Goal: Task Accomplishment & Management: Complete application form

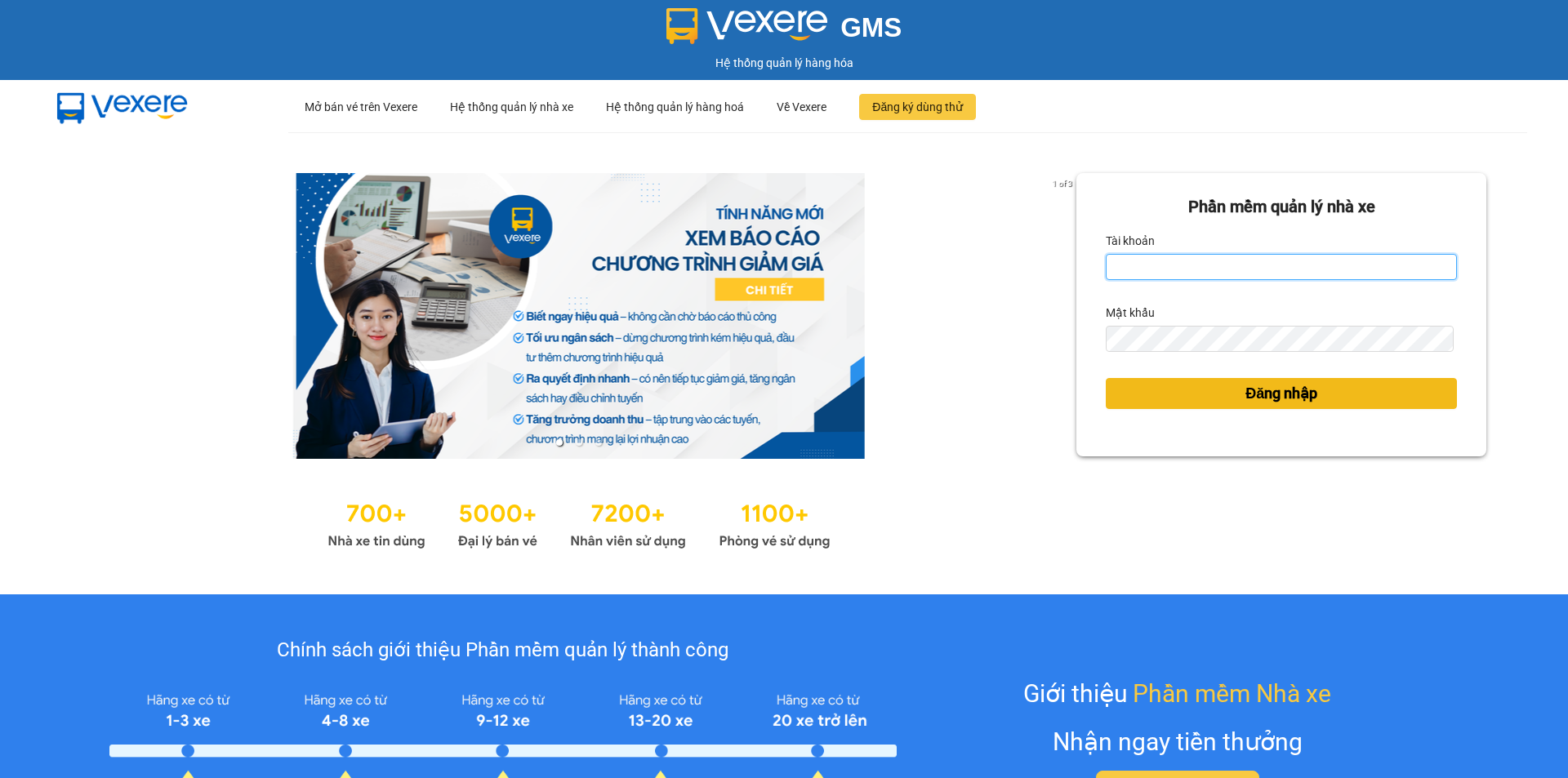
type input "nhi.taithang"
click at [1219, 396] on button "Đăng nhập" at bounding box center [1282, 394] width 352 height 31
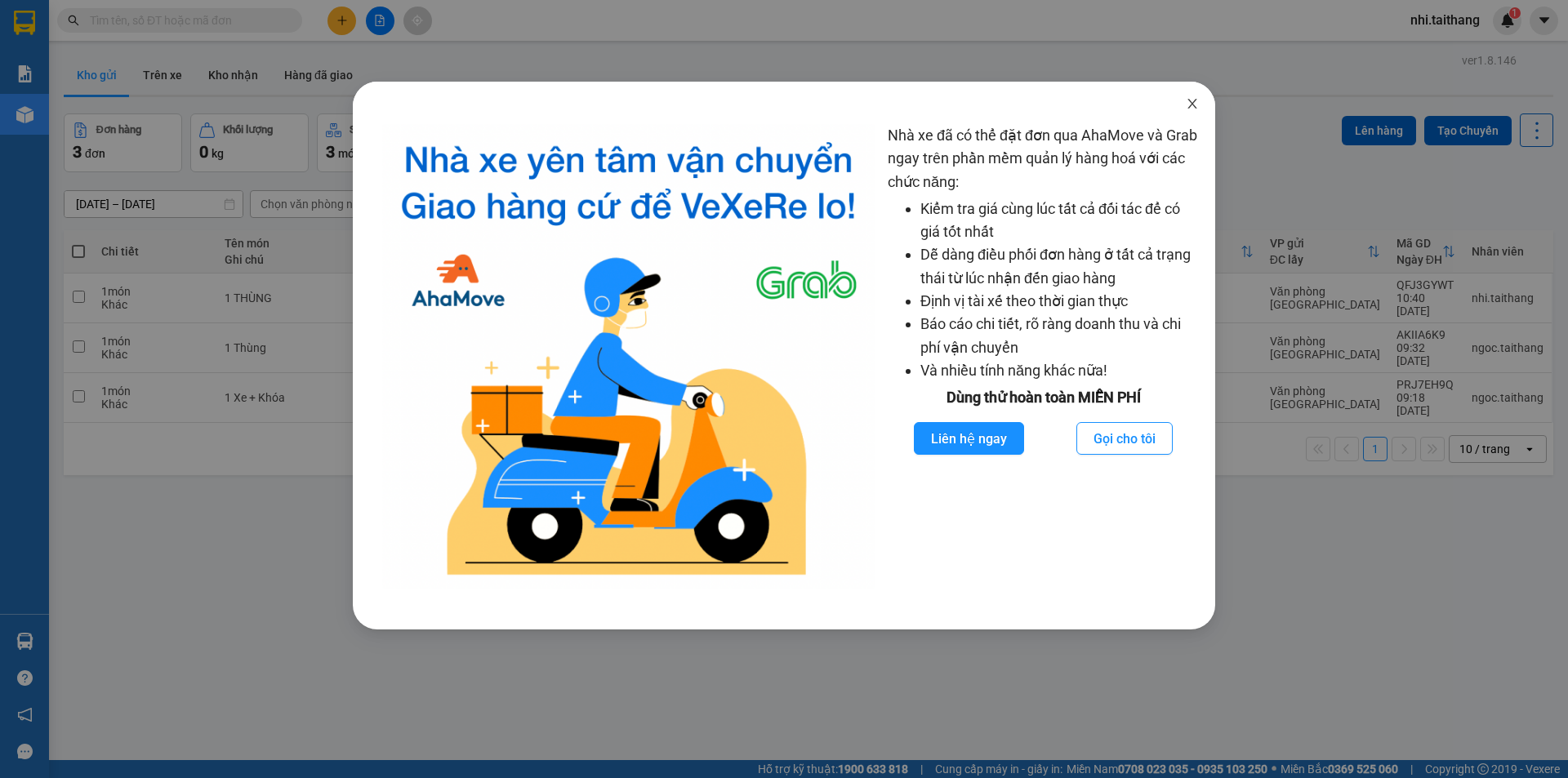
click at [1190, 106] on icon "close" at bounding box center [1193, 104] width 13 height 13
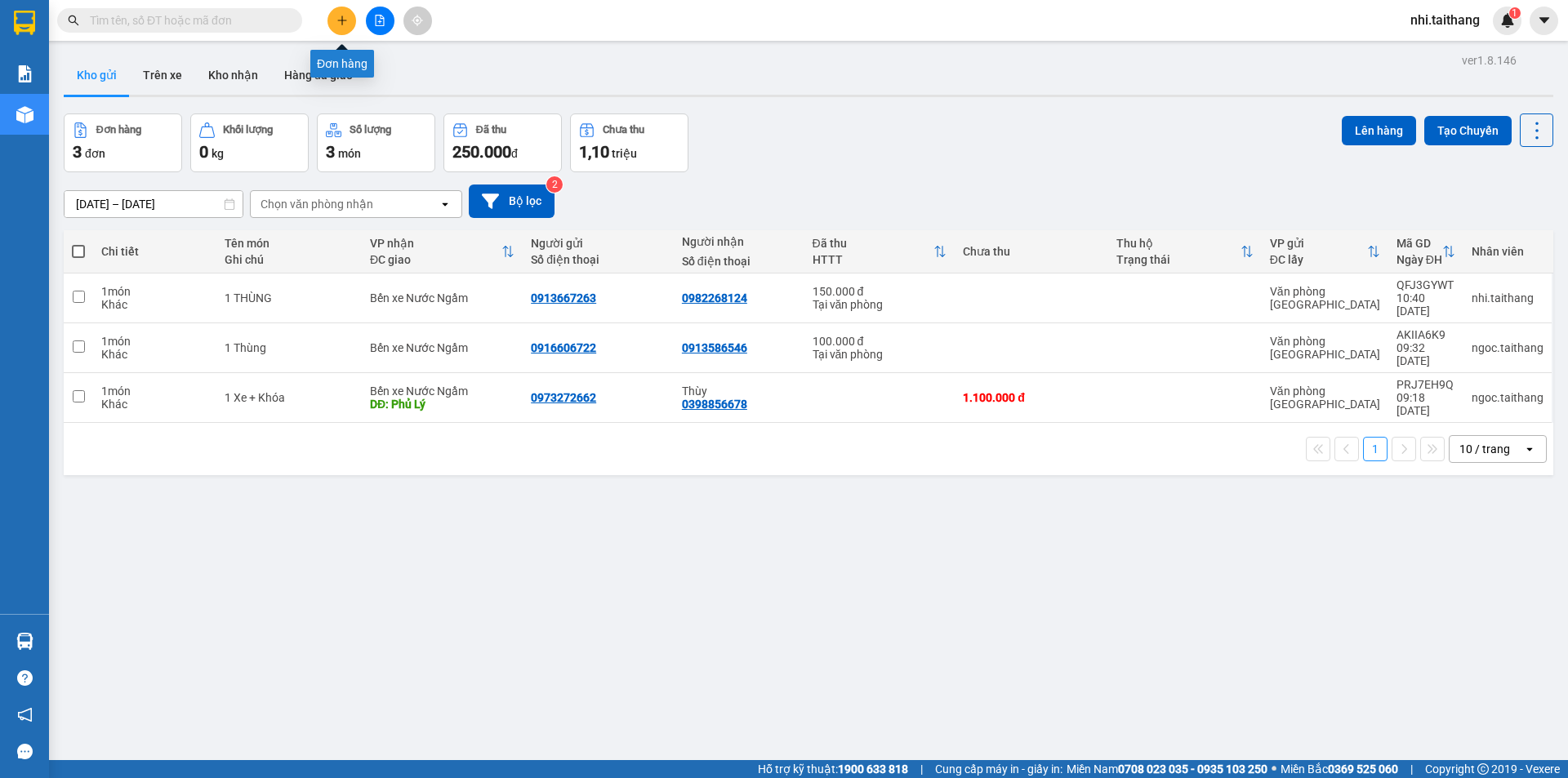
click at [341, 24] on icon "plus" at bounding box center [342, 20] width 11 height 11
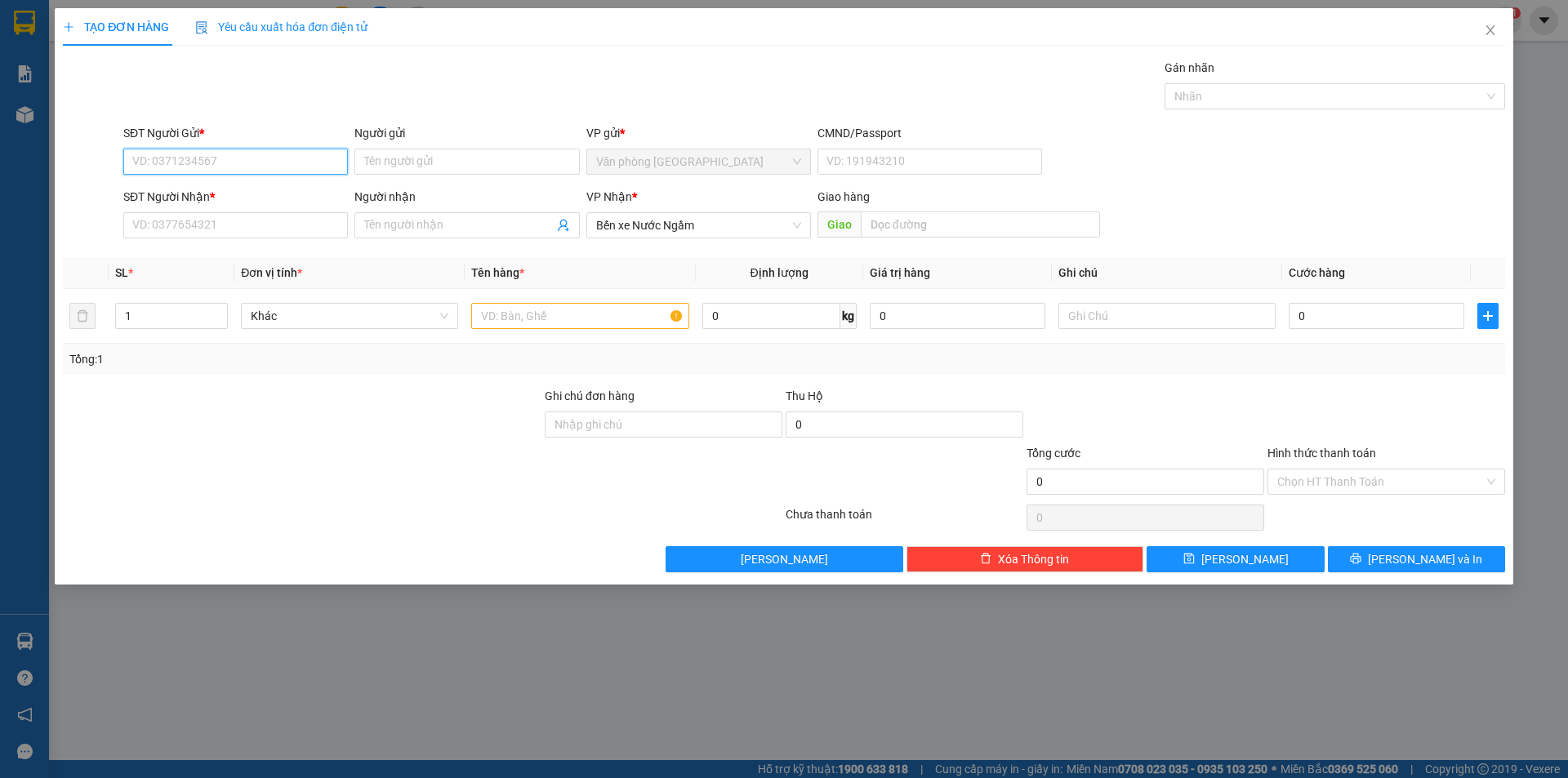
type input "9"
drag, startPoint x: 1543, startPoint y: 115, endPoint x: 1505, endPoint y: 479, distance: 366.0
click at [236, 144] on div "SĐT Người Gửi *" at bounding box center [235, 136] width 225 height 25
click at [206, 161] on input "08" at bounding box center [235, 161] width 225 height 26
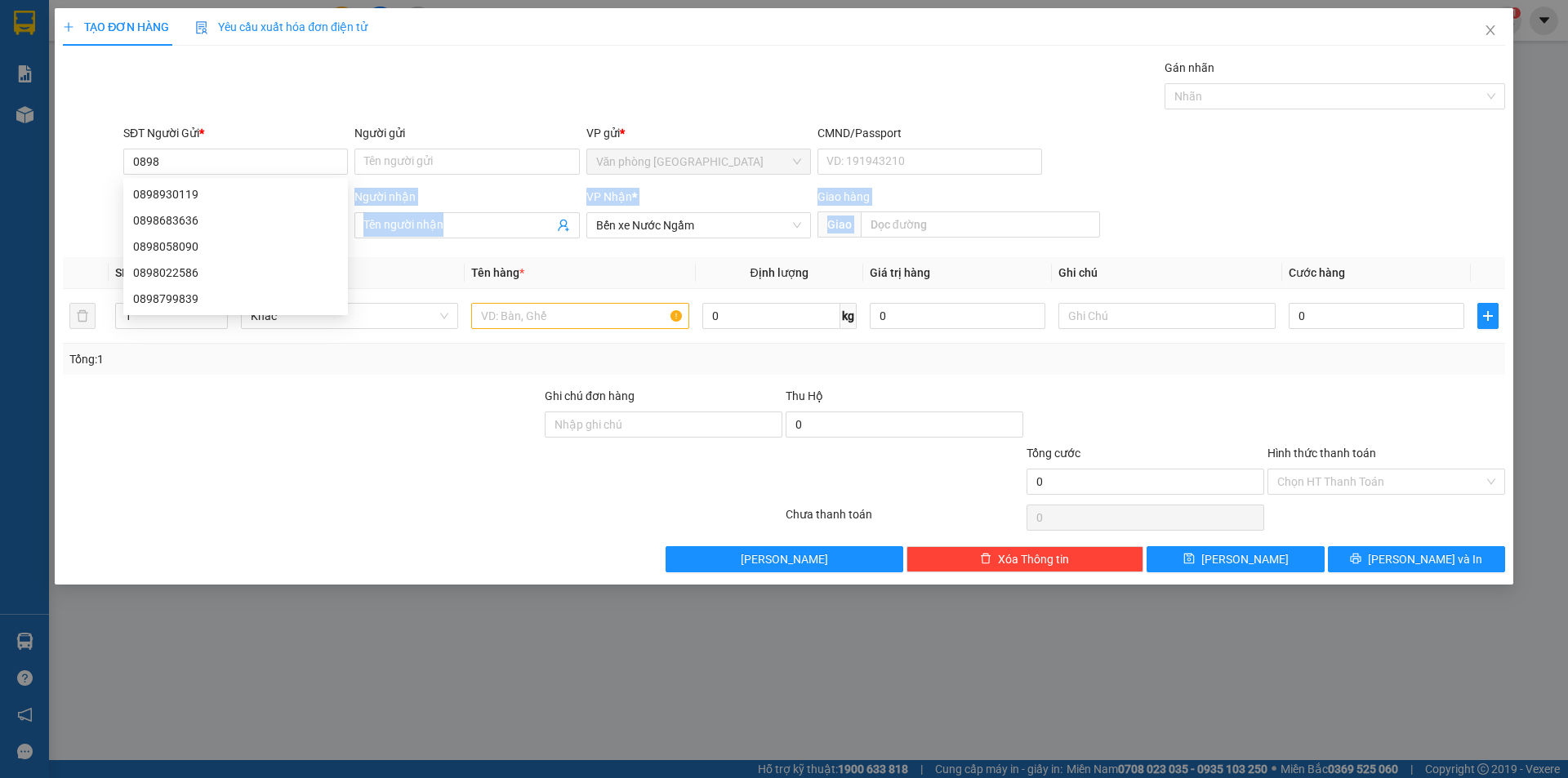
drag, startPoint x: 16, startPoint y: 260, endPoint x: 13, endPoint y: 285, distance: 25.2
click at [11, 263] on div "TẠO ĐƠN HÀNG Yêu cầu xuất hóa đơn điện tử Transit Pickup Surcharge Ids Transit …" at bounding box center [784, 389] width 1568 height 778
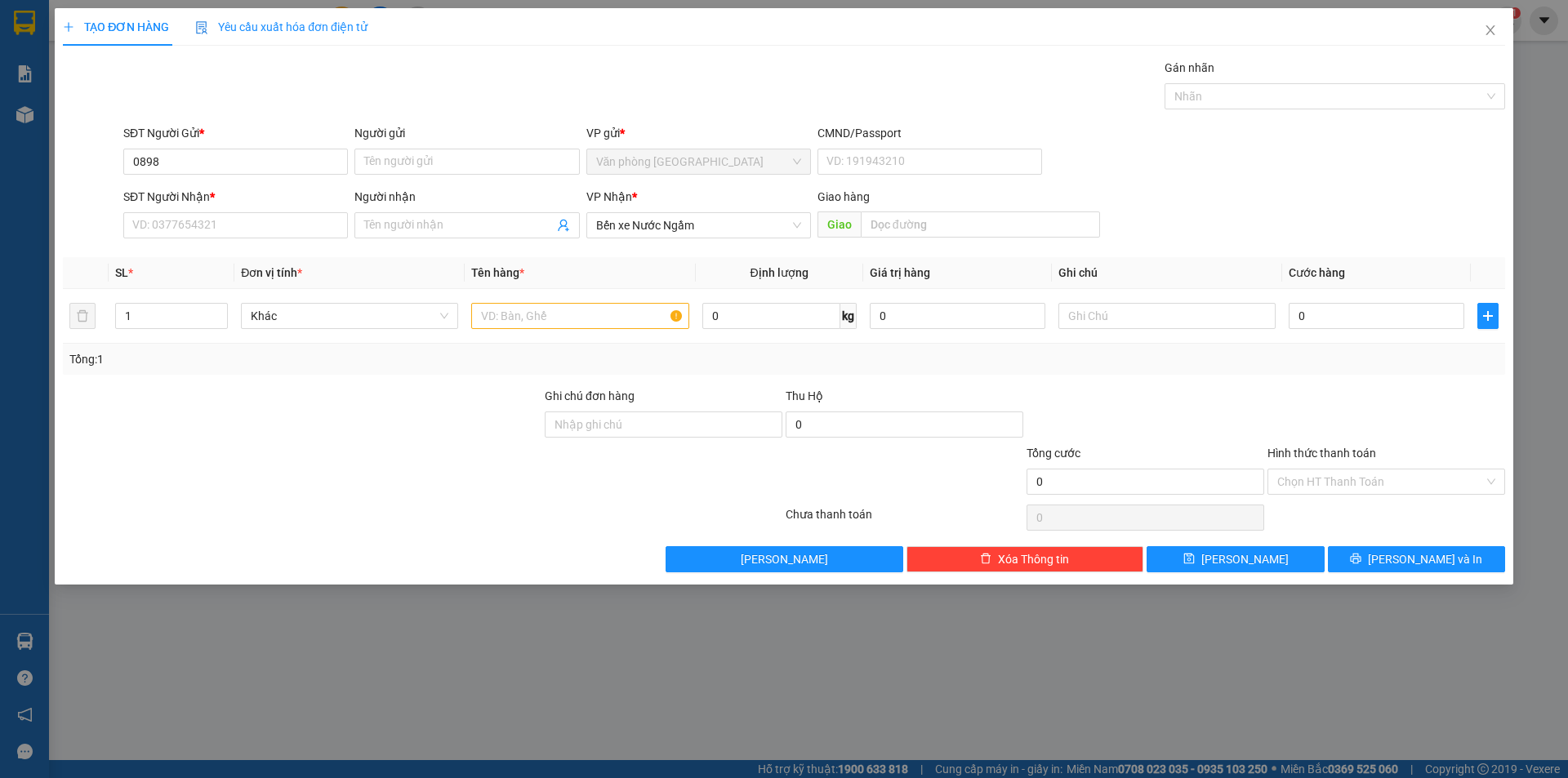
drag, startPoint x: 13, startPoint y: 285, endPoint x: 159, endPoint y: 147, distance: 200.9
click at [159, 147] on div "SĐT Người Gửi *" at bounding box center [235, 136] width 225 height 25
click at [183, 161] on input "0898" at bounding box center [235, 161] width 225 height 26
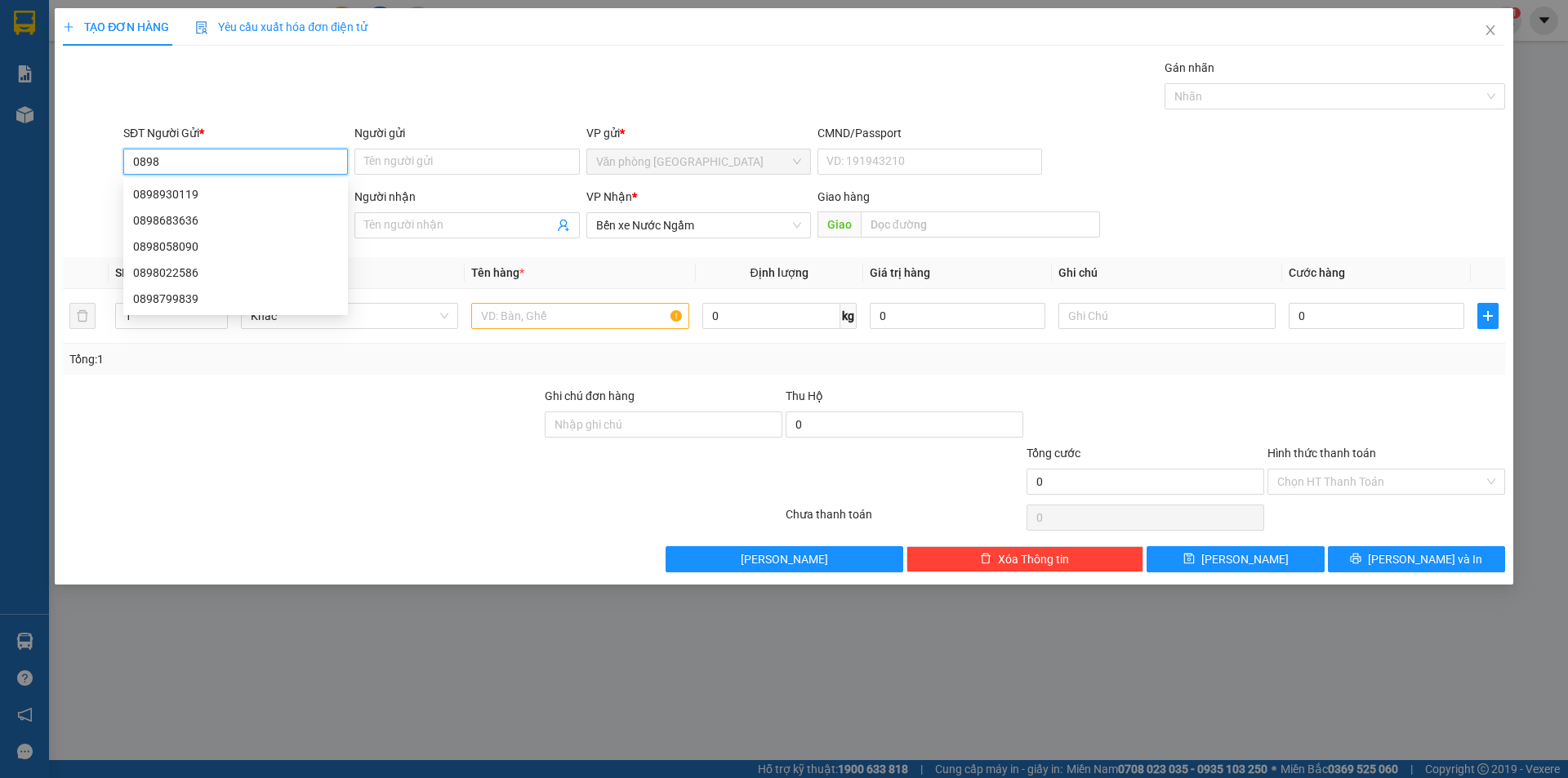
click at [183, 161] on input "0898" at bounding box center [235, 161] width 225 height 26
click at [185, 188] on div "0898930119" at bounding box center [235, 194] width 205 height 18
type input "0898930119"
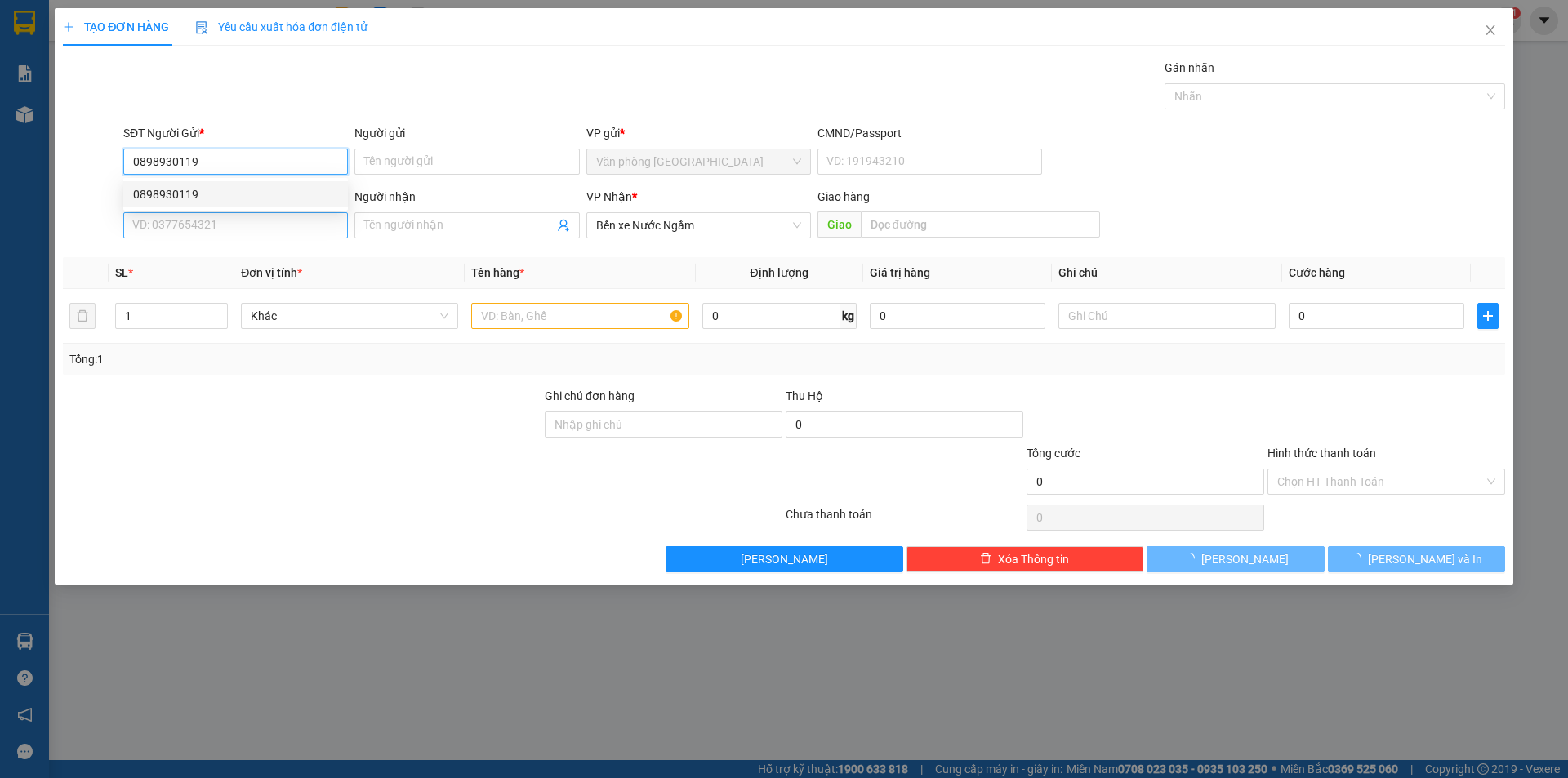
type input "100.000"
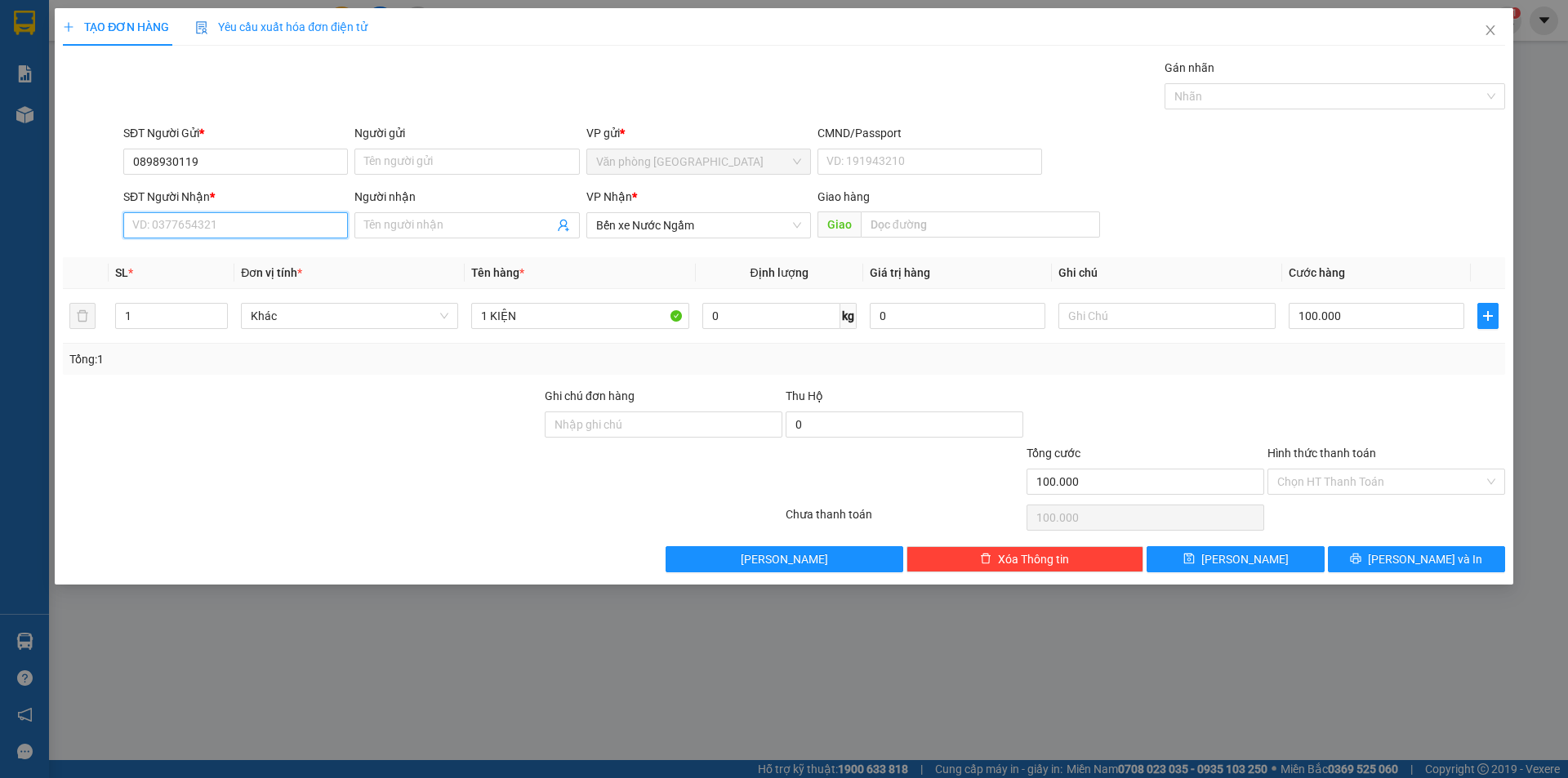
click at [189, 218] on input "SĐT Người Nhận *" at bounding box center [235, 225] width 225 height 26
type input "0355644939"
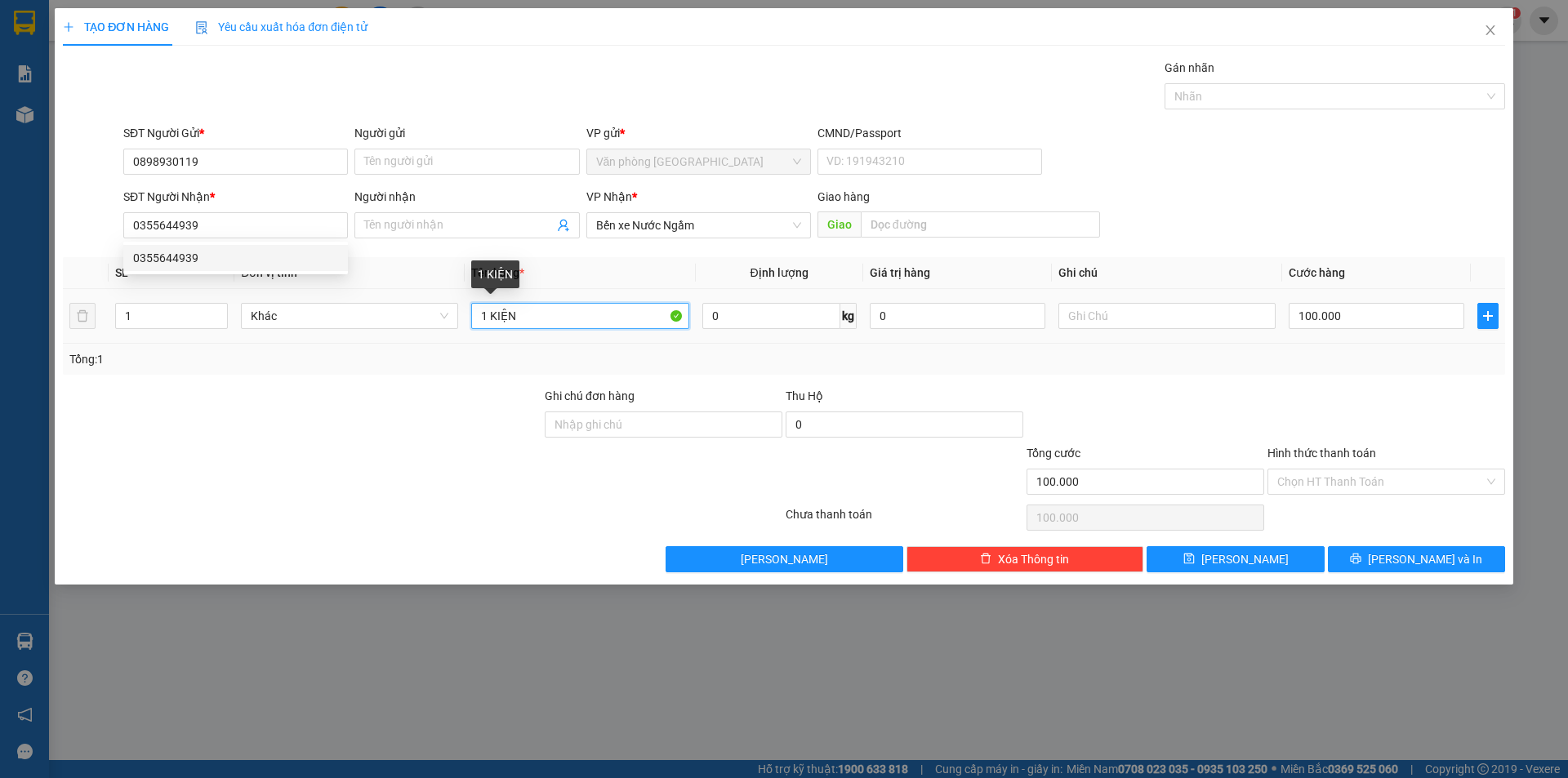
click at [536, 303] on input "1 KIỆN" at bounding box center [579, 316] width 218 height 26
type input "1 KIỆN"
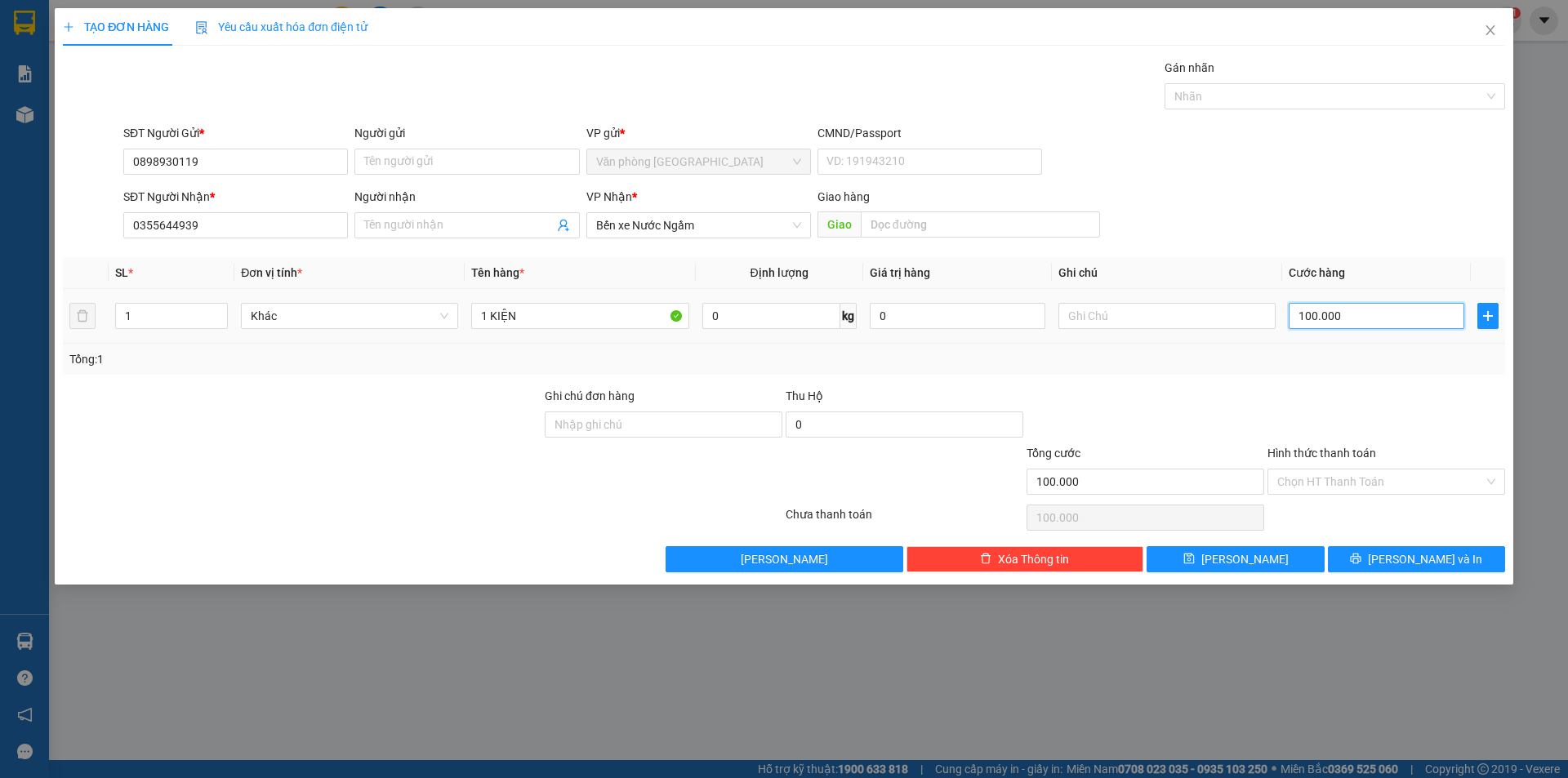
click at [1376, 320] on input "100.000" at bounding box center [1376, 316] width 175 height 26
type input "0"
type input "1"
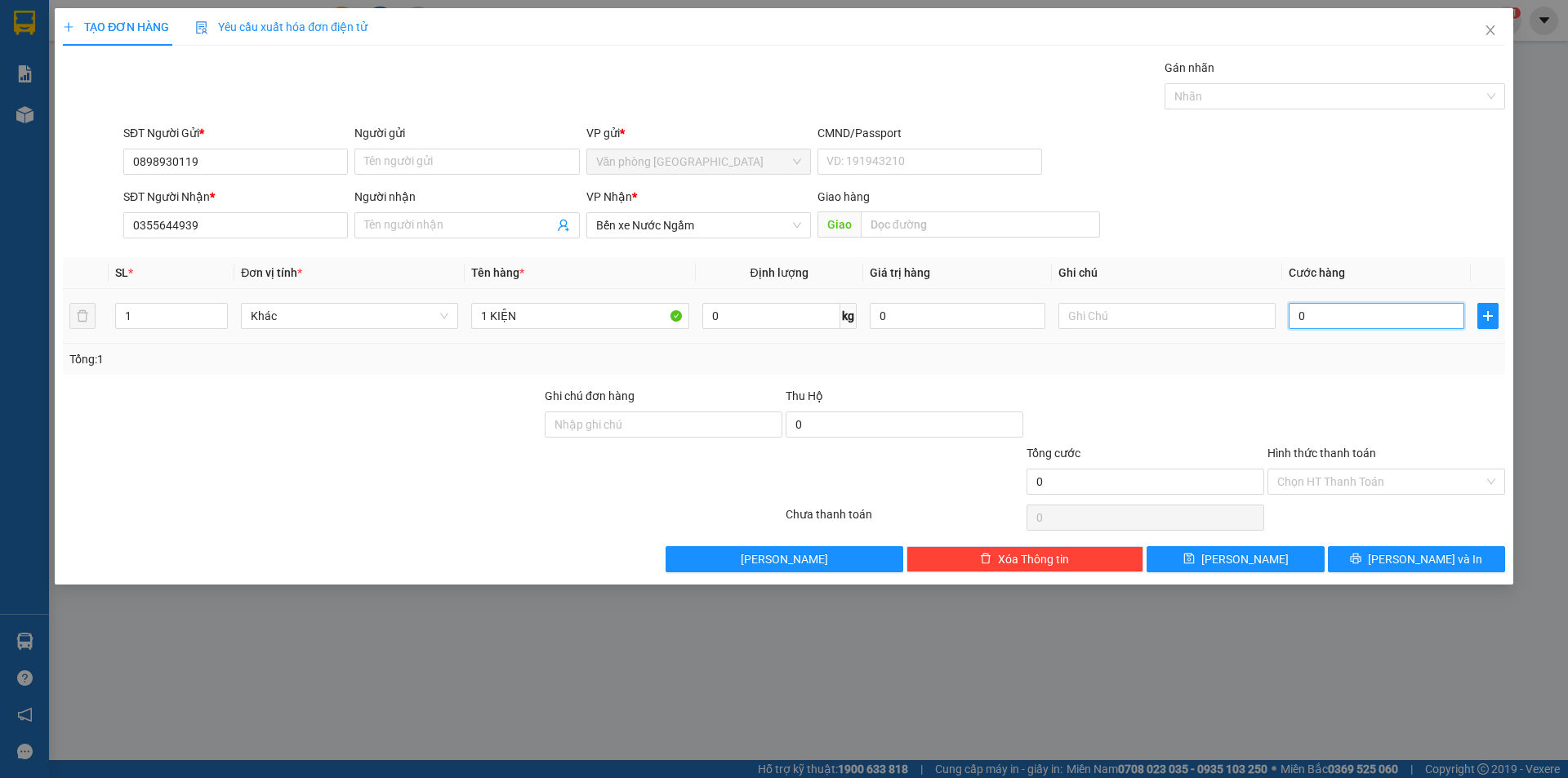
type input "1"
type input "001"
type input "15"
type input "0.015"
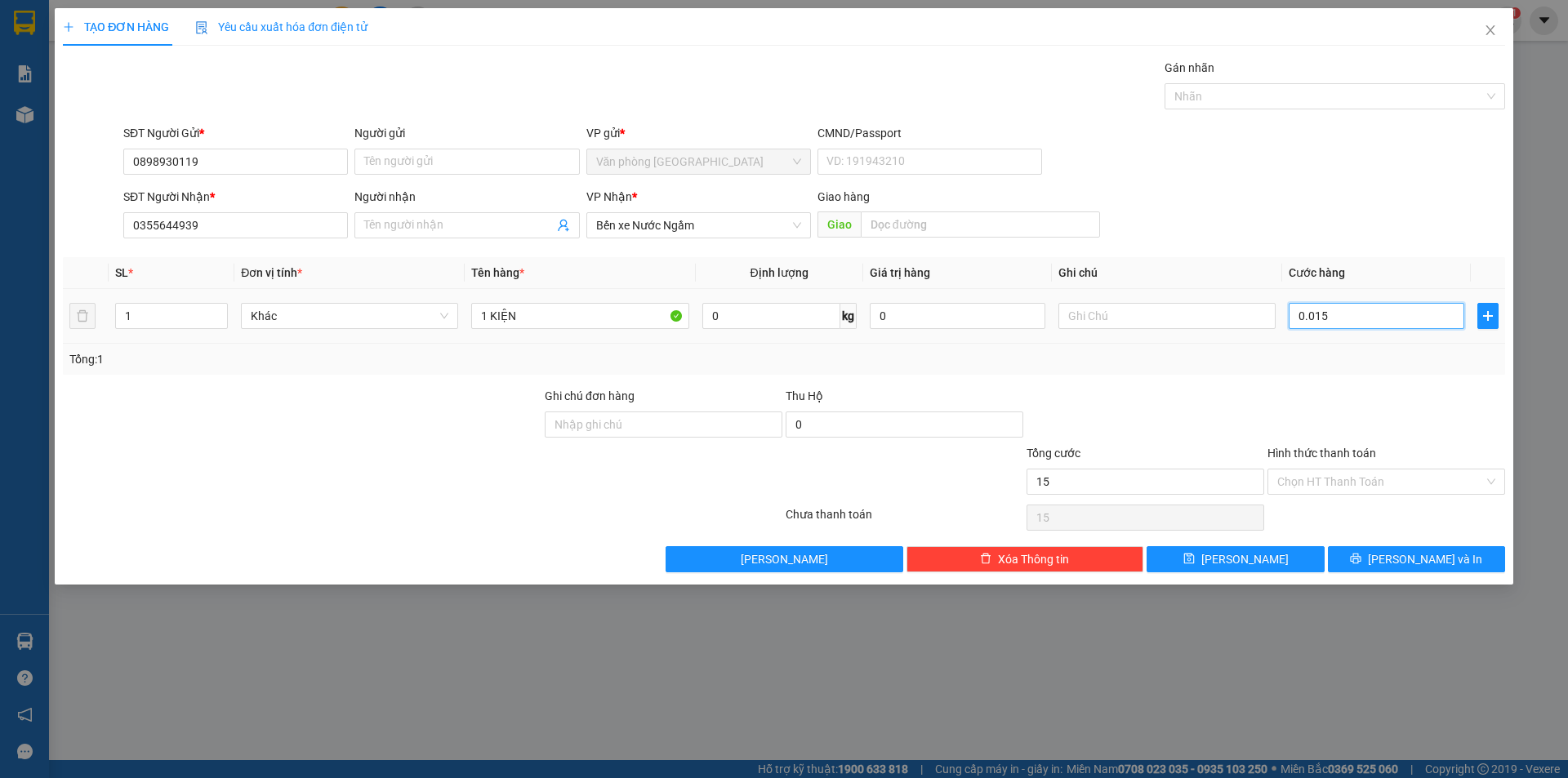
type input "150"
type input "00.150"
type input "150.000"
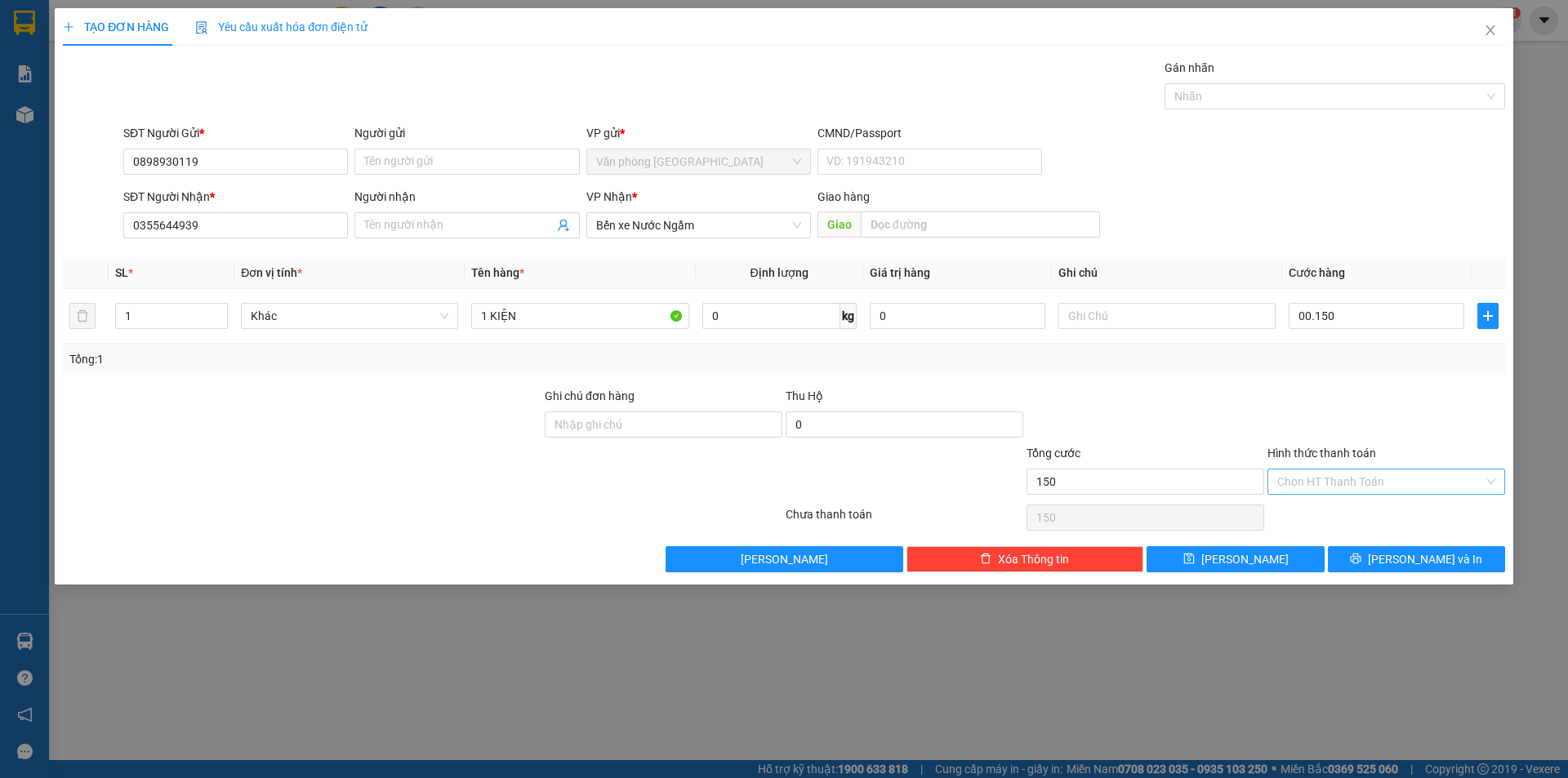
type input "150.000"
click at [1354, 473] on input "Hình thức thanh toán" at bounding box center [1381, 482] width 207 height 25
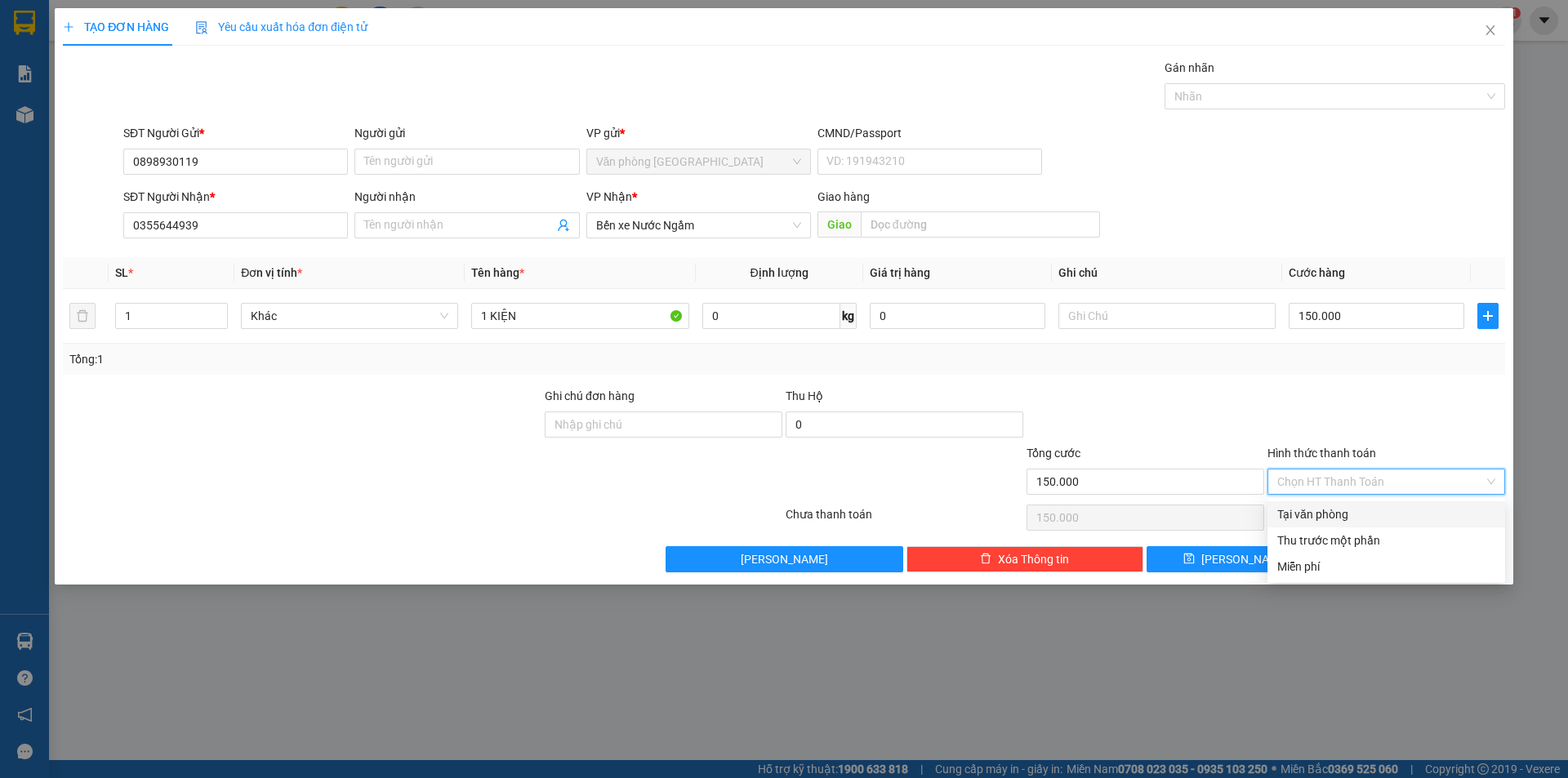
click at [1335, 507] on div "Tại văn phòng" at bounding box center [1387, 515] width 218 height 18
type input "0"
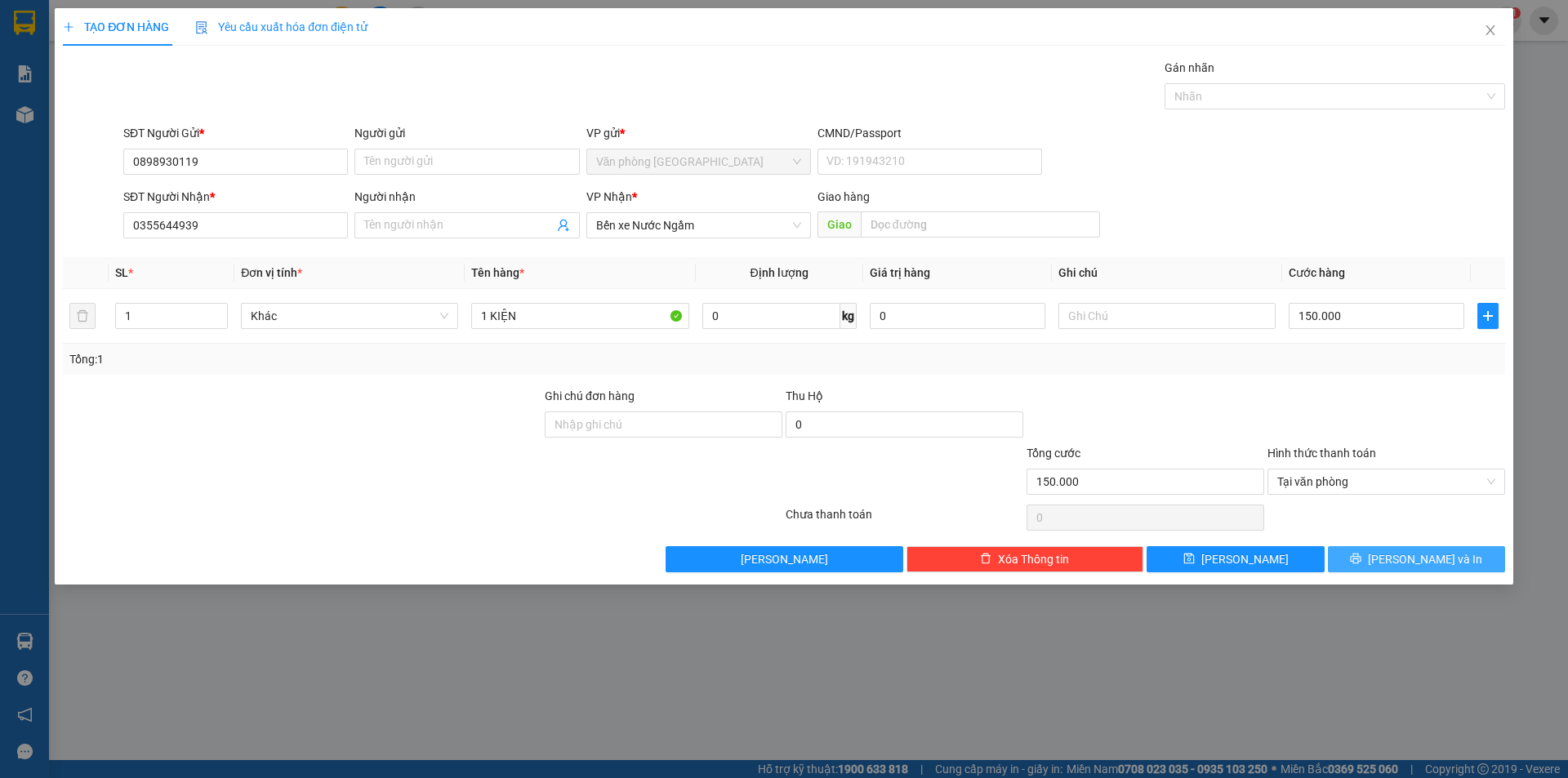
click at [1426, 551] on span "[PERSON_NAME] và In" at bounding box center [1425, 560] width 115 height 18
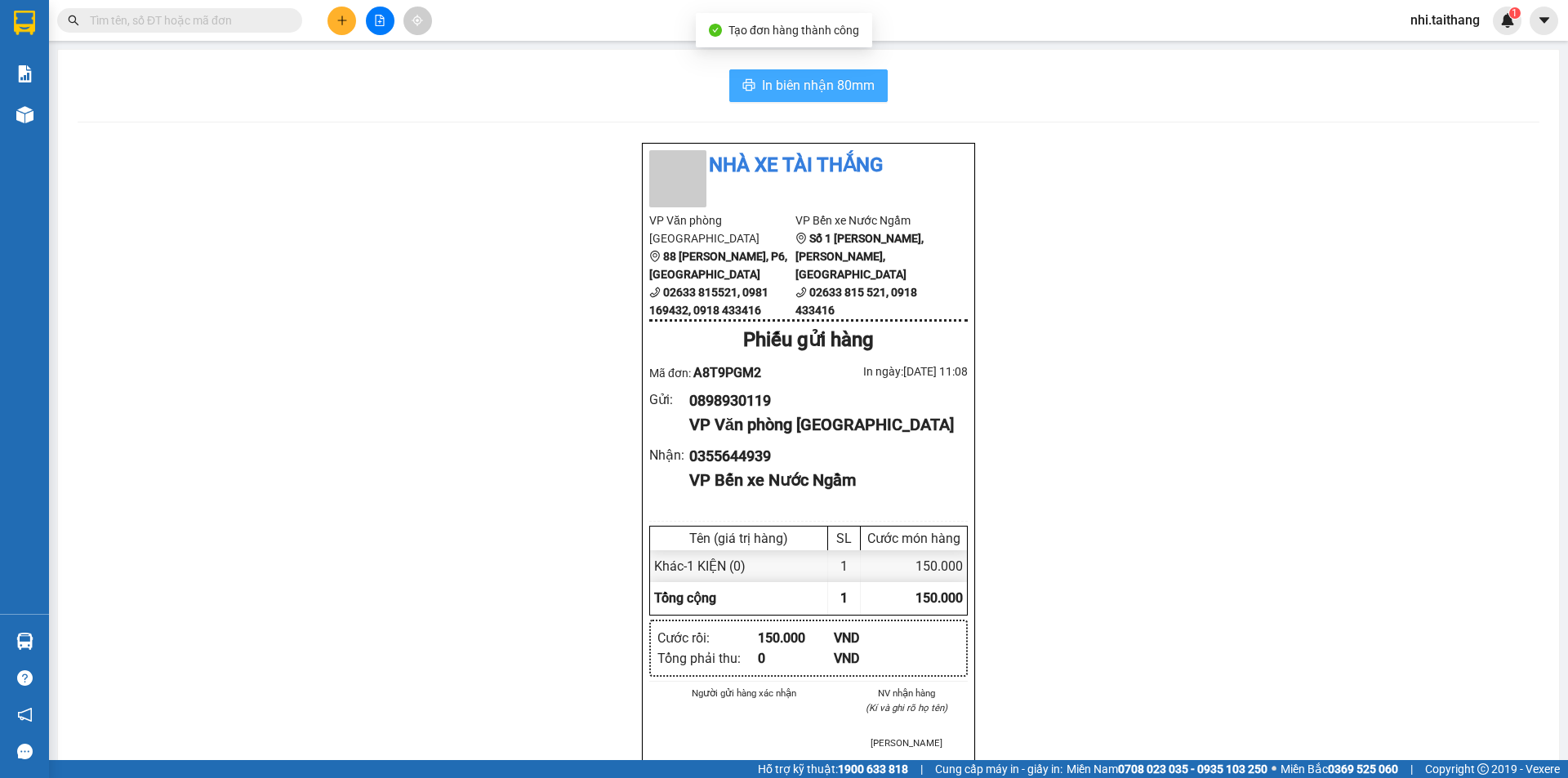
click at [801, 84] on span "In biên nhận 80mm" at bounding box center [818, 85] width 113 height 20
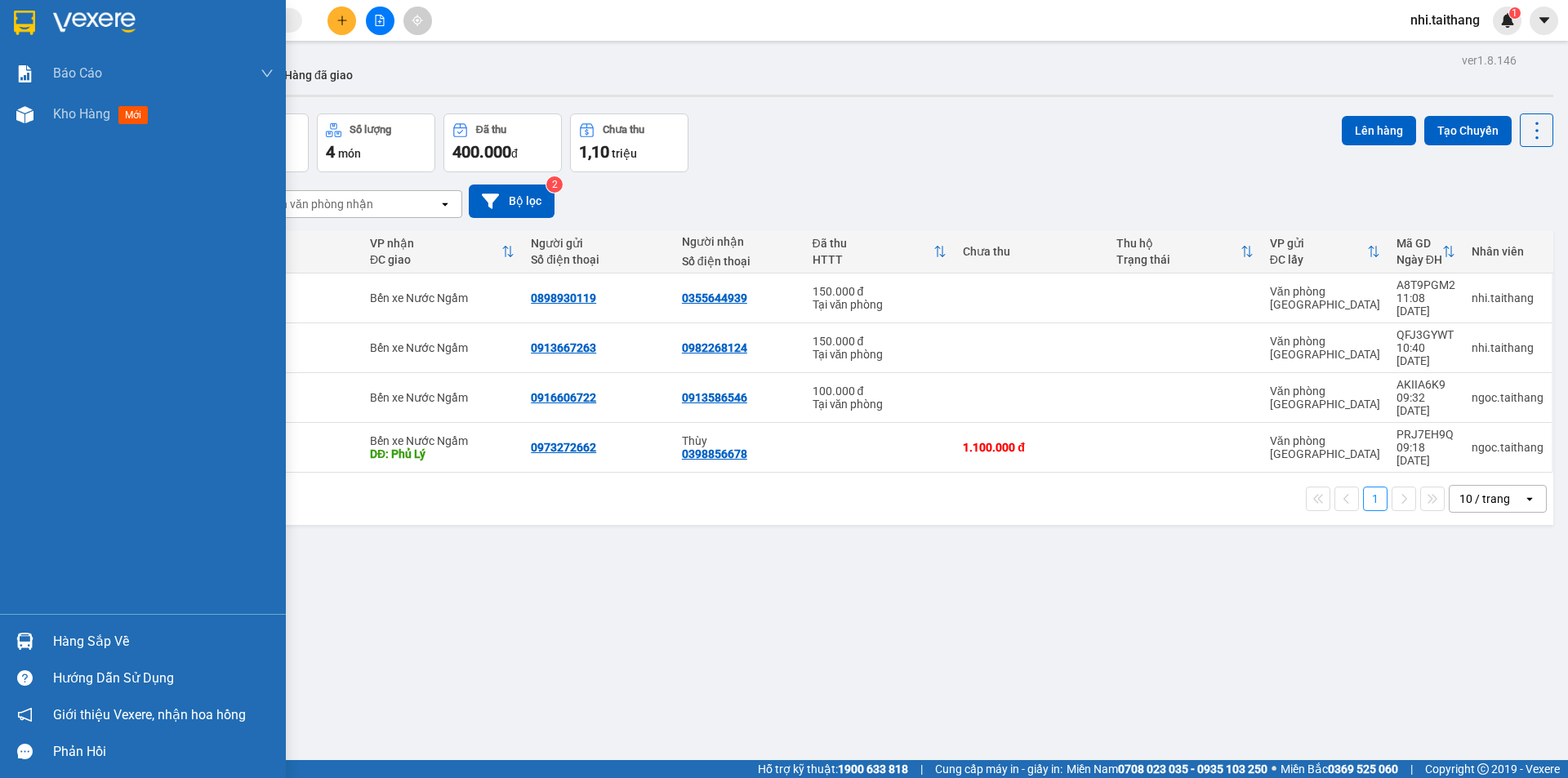
scroll to position [75, 0]
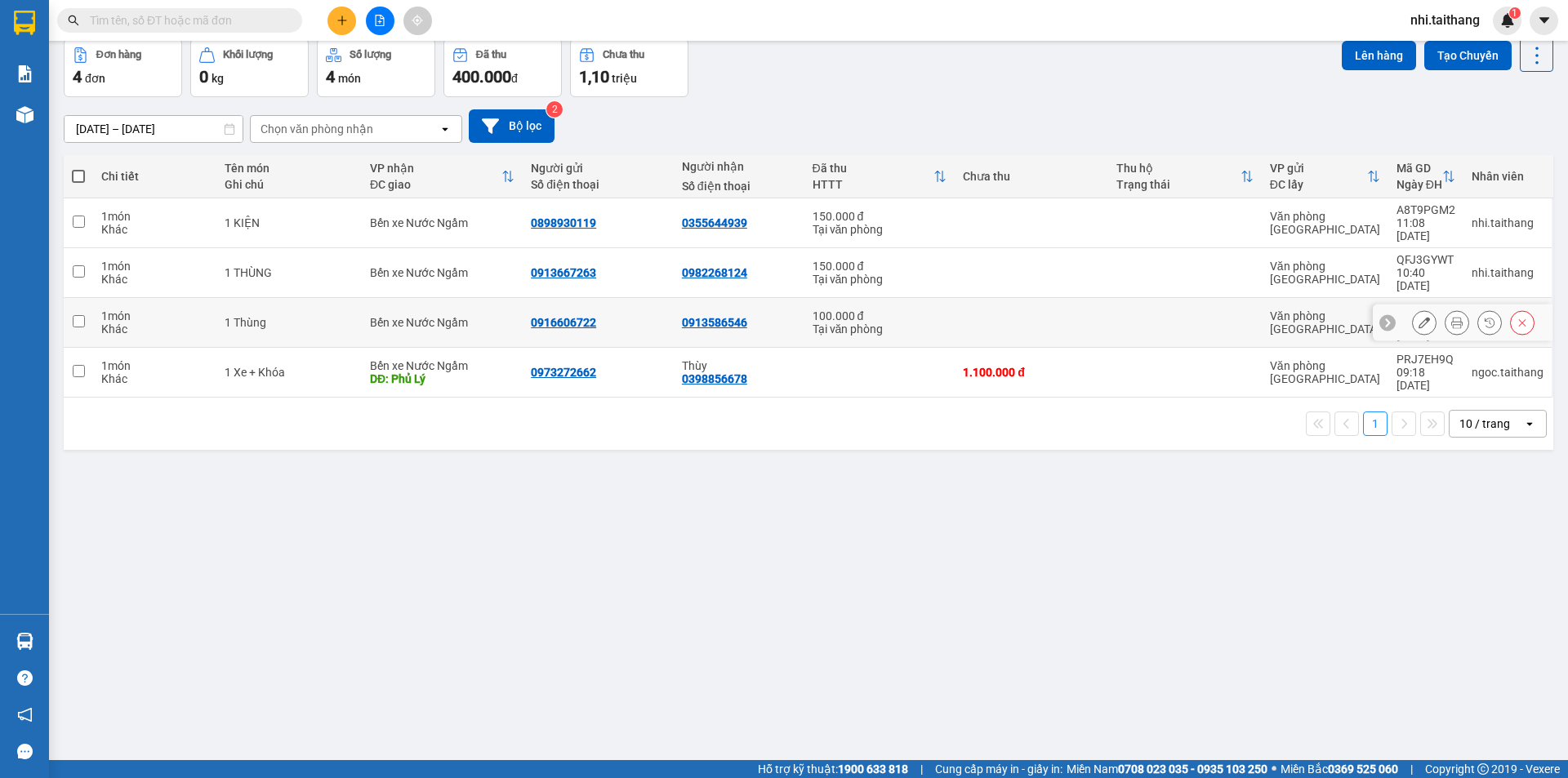
drag, startPoint x: 355, startPoint y: 305, endPoint x: 379, endPoint y: 306, distance: 24.0
